Goal: Task Accomplishment & Management: Complete application form

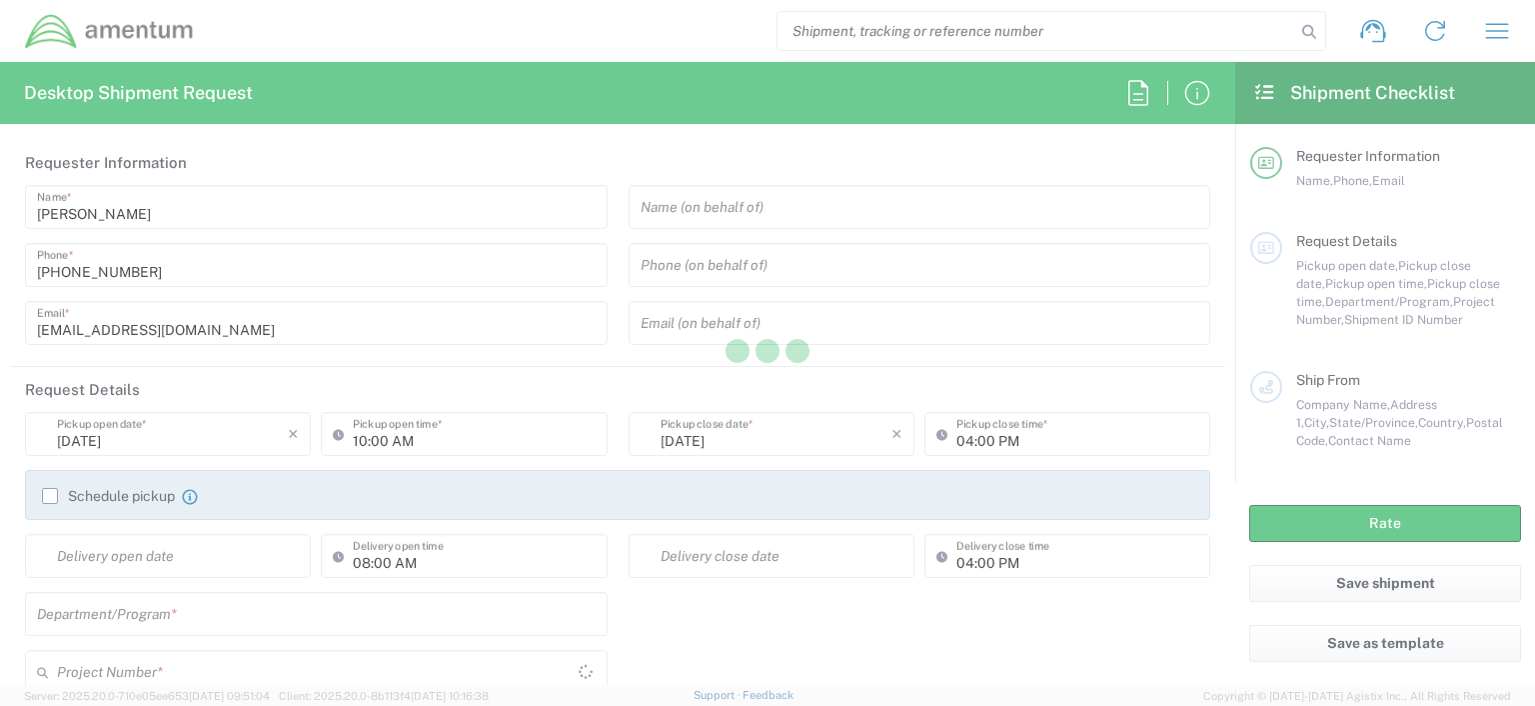
type input "[GEOGRAPHIC_DATA]"
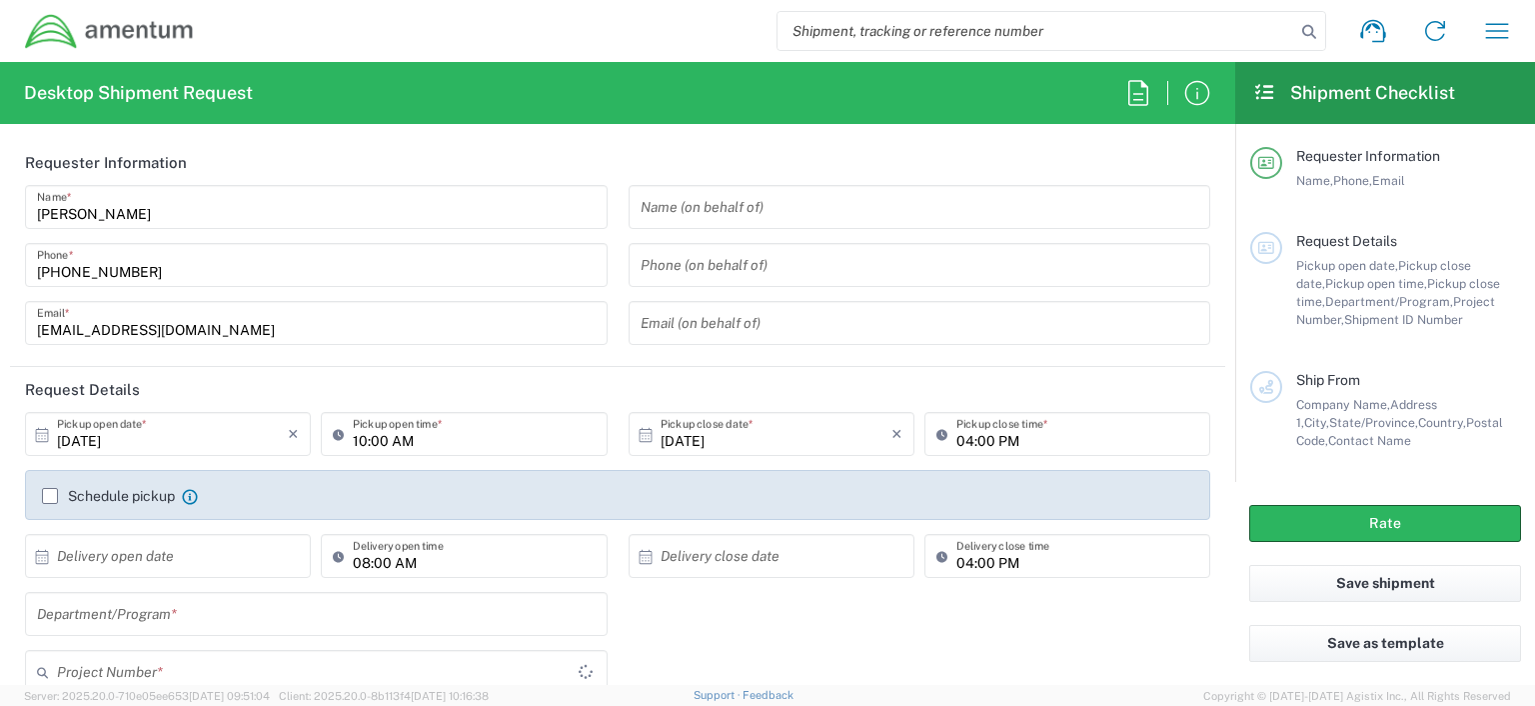
type input "OCCP.100054.00000"
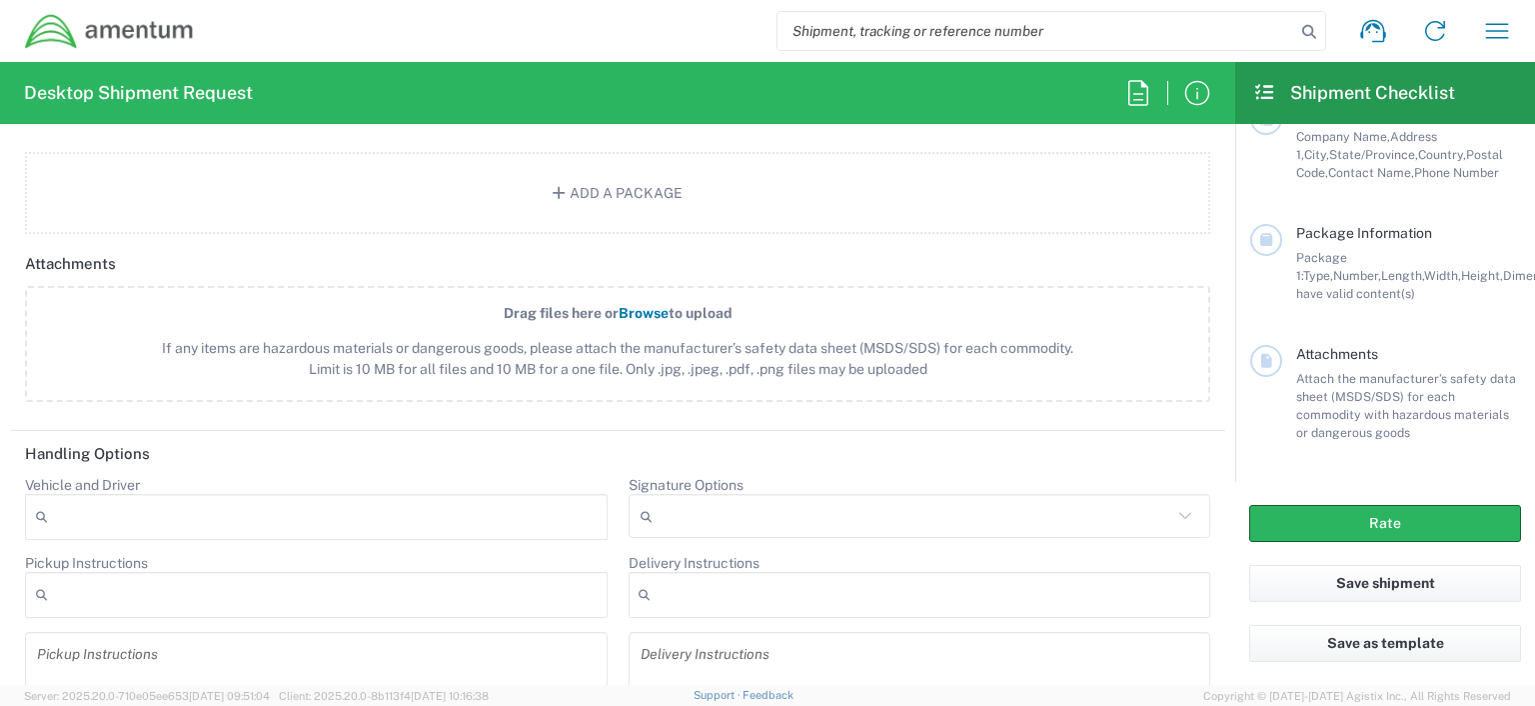
scroll to position [2089, 0]
click at [1220, 591] on form "Requester Information [PERSON_NAME] Name * [PHONE_NUMBER] Phone * [EMAIL_ADDRES…" at bounding box center [618, 412] width 1236 height 545
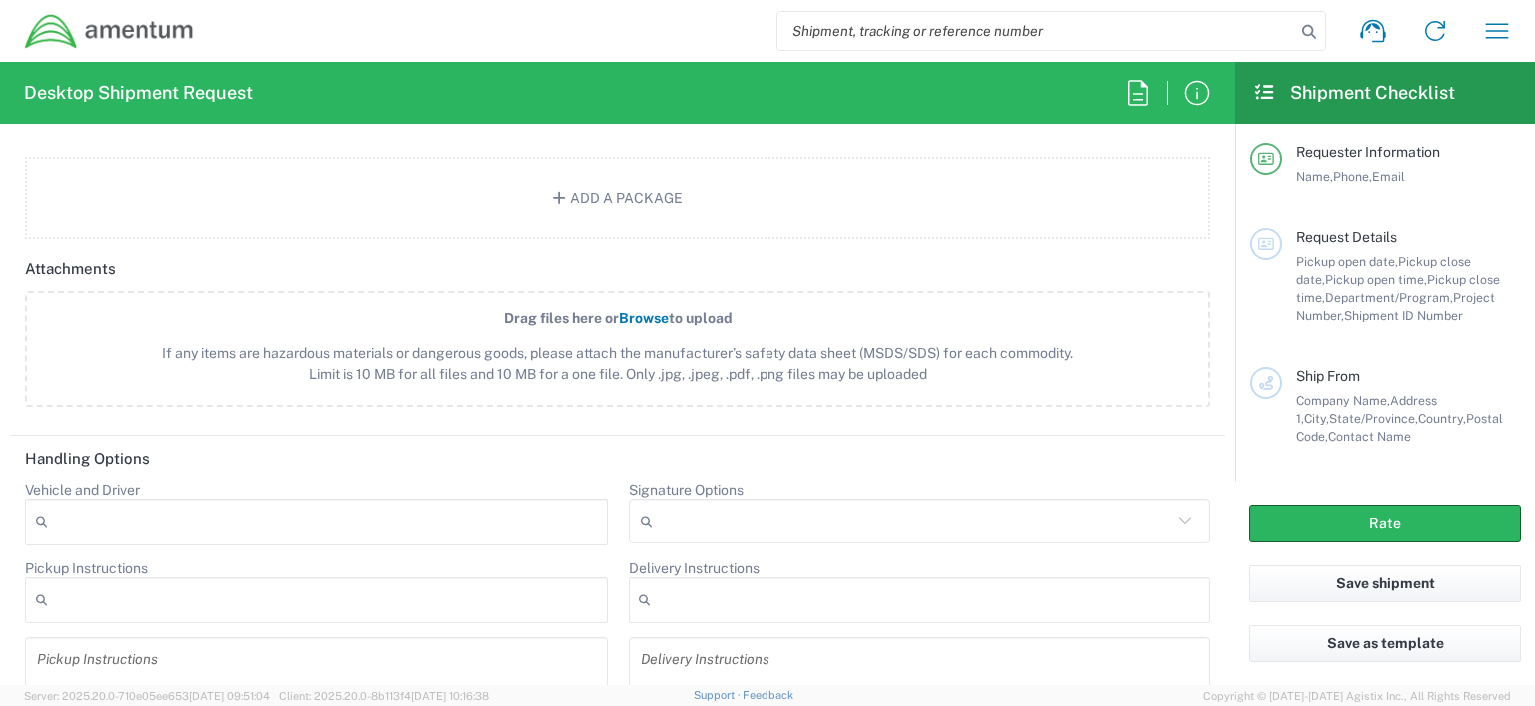
scroll to position [0, 0]
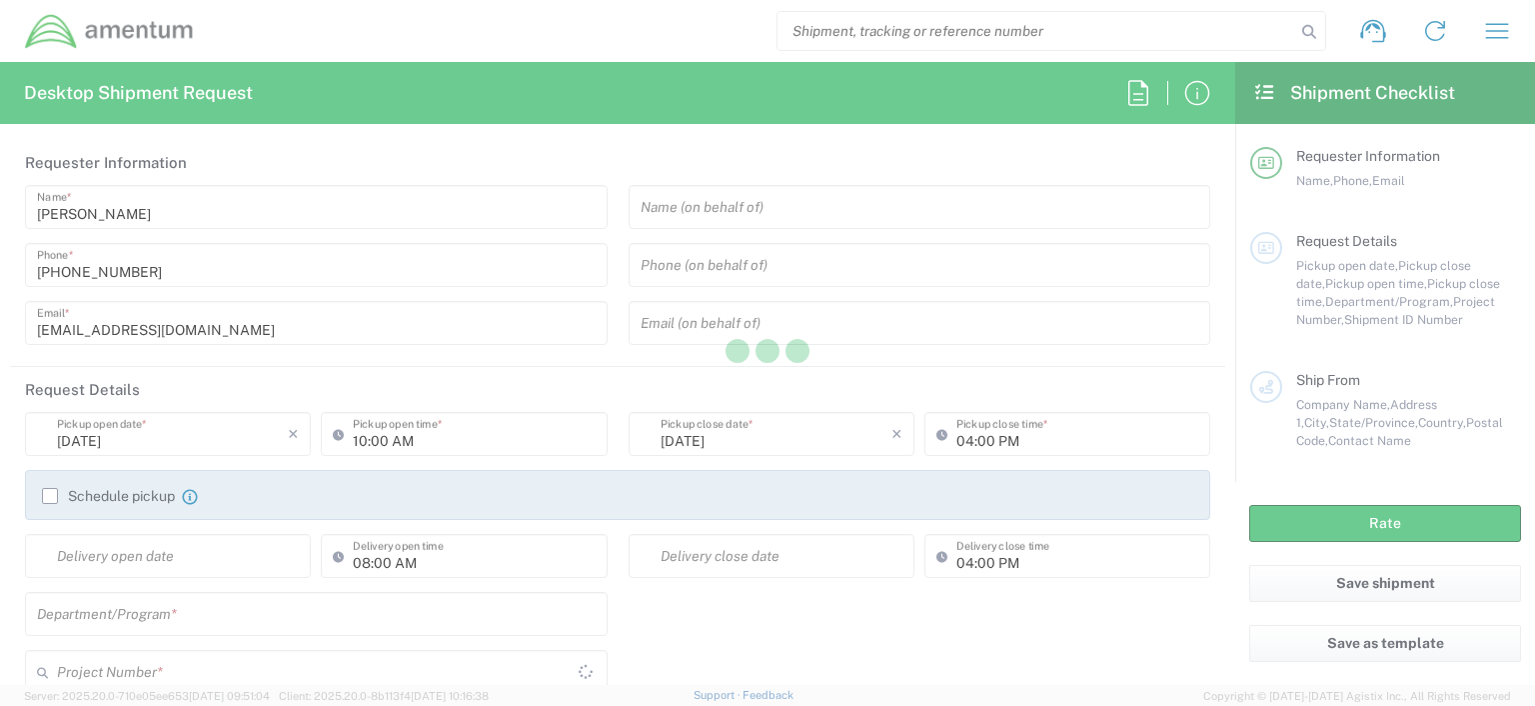
type input "[GEOGRAPHIC_DATA]"
type input "OCCP.100054.00000"
